Goal: Navigation & Orientation: Find specific page/section

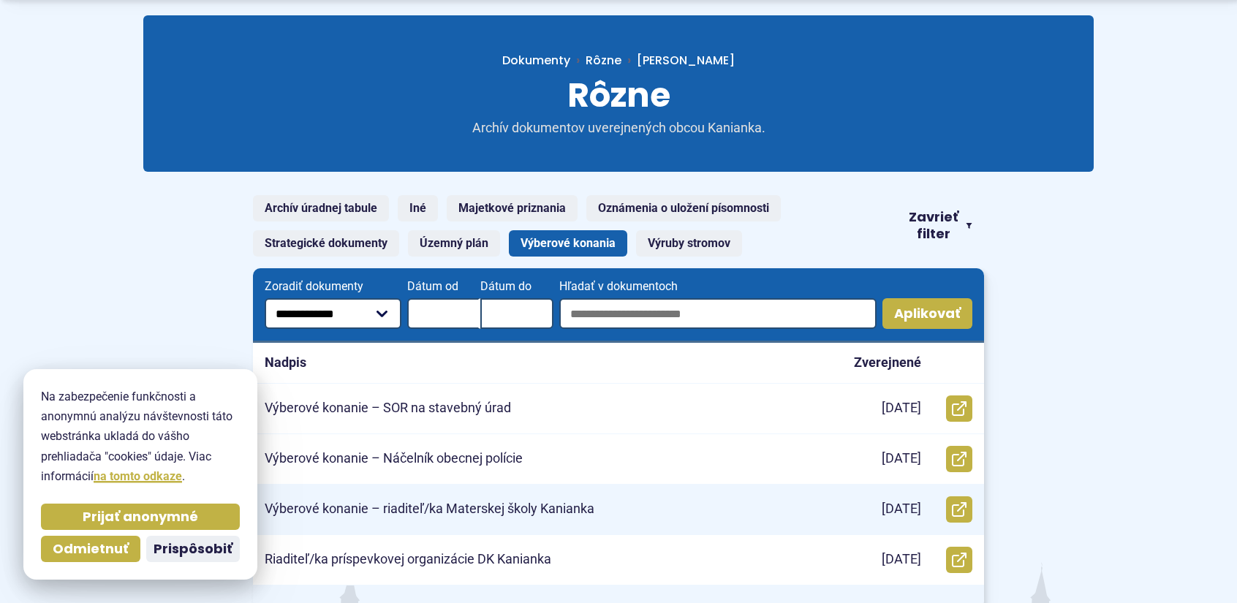
scroll to position [219, 0]
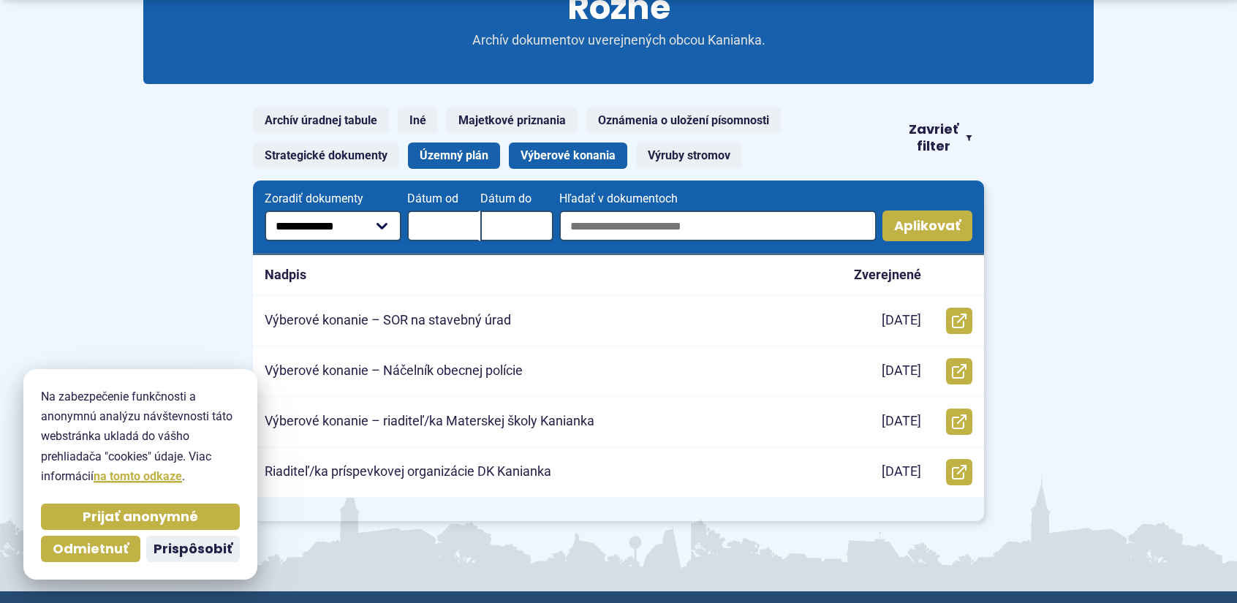
click at [459, 156] on link "Územný plán" at bounding box center [454, 156] width 92 height 26
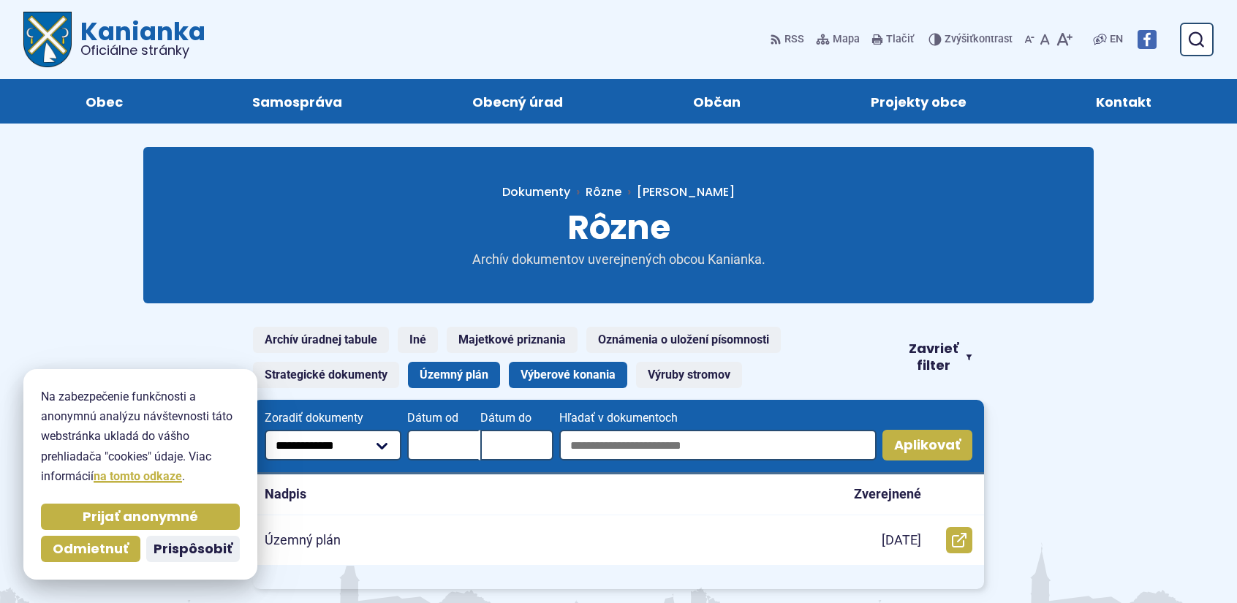
click at [548, 370] on link "Výberové konania" at bounding box center [568, 375] width 118 height 26
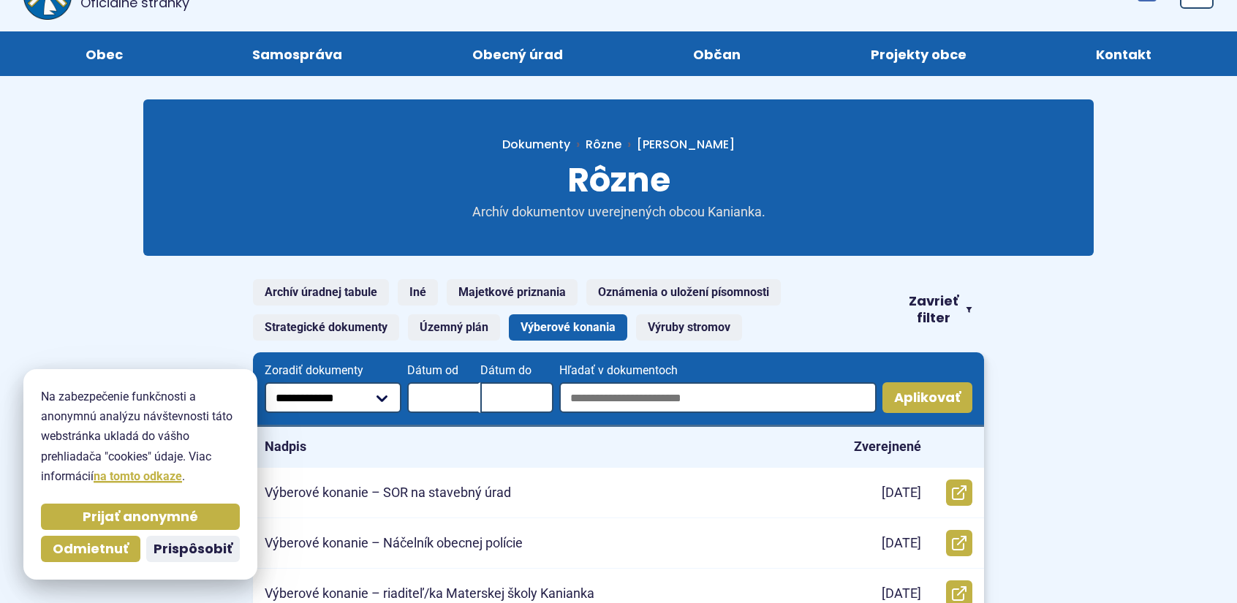
scroll to position [219, 0]
